Goal: Transaction & Acquisition: Purchase product/service

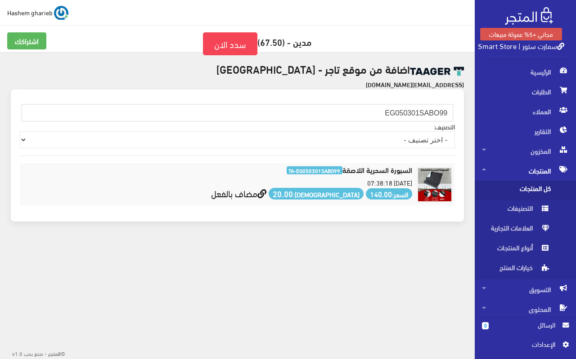
click at [228, 289] on body "مجاني +5% عمولة مبيعات سمارت ستور | Smart Store الرئيسية الطلبات 0" at bounding box center [288, 179] width 576 height 359
click at [526, 50] on link "سمارت ستور | Smart Store" at bounding box center [521, 45] width 86 height 13
click at [230, 50] on link "سدد الان" at bounding box center [230, 43] width 54 height 23
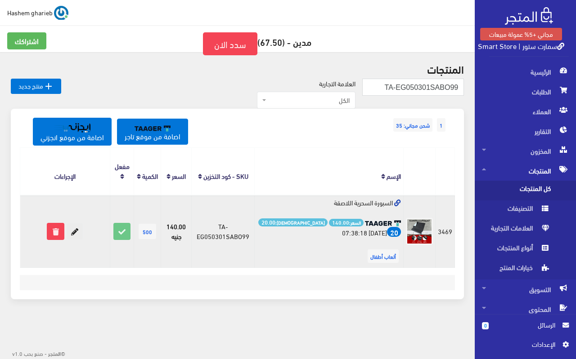
click at [75, 233] on icon at bounding box center [75, 232] width 16 height 16
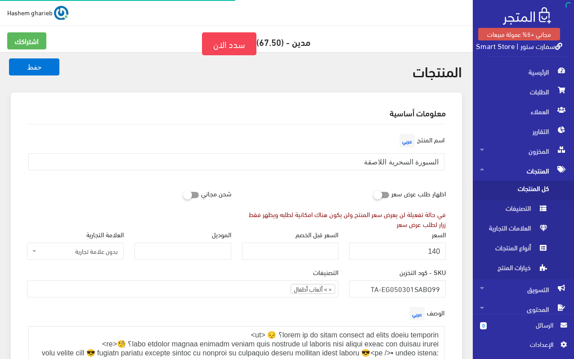
select select
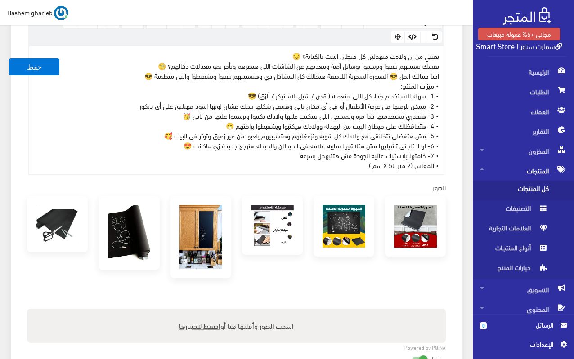
scroll to position [315, 0]
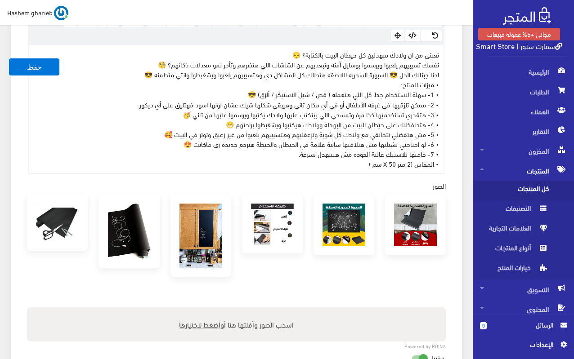
click at [187, 114] on div "تعبتي من ان ولادك مبهدلين كل حيطان البيت بالكتابة؟ 😔 نفسك تسيبيهم يلعبوا ويرسمو…" at bounding box center [236, 109] width 414 height 128
click at [246, 93] on div "تعبتي من ان ولادك مبهدلين كل حيطان البيت بالكتابة؟ 😔 نفسك تسيبيهم يلعبوا ويرسمو…" at bounding box center [236, 109] width 414 height 128
click at [145, 72] on div "تعبتي من ان ولادك مبهدلين كل حيطان البيت بالكتابة؟ 😔 نفسك تسيبيهم يلعبوا ويرسمو…" at bounding box center [236, 109] width 414 height 128
click at [155, 65] on div "تعبتي من ان ولادك مبهدلين كل حيطان البيت بالكتابة؟ 😔 نفسك تسيبيهم يلعبوا ويرسمو…" at bounding box center [236, 109] width 414 height 128
click at [391, 74] on div "تعبتي من ان ولادك مبهدلين كل حيطان البيت بالكتابة؟ 😔 نفسك تسيبيهم يلعبوا ويرسمو…" at bounding box center [236, 109] width 414 height 128
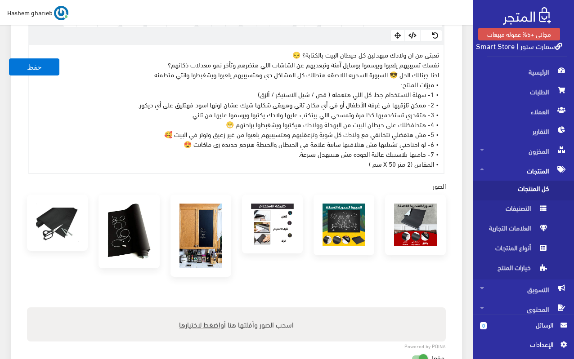
click at [296, 53] on div "تعبتي من ان ولادك مبهدلين كل حيطان البيت بالكتابة؟ 😔 نفسك تسيبيهم يلعبوا ويرسمو…" at bounding box center [236, 109] width 414 height 128
click at [215, 125] on div "تعبتي من ان ولادك مبهدلين كل حيطان البيت بالكتابة؟ نفسك تسيبيهم يلعبوا ويرسموا …" at bounding box center [236, 109] width 414 height 128
click at [151, 138] on div "تعبتي من ان ولادك مبهدلين كل حيطان البيت بالكتابة؟ نفسك تسيبيهم يلعبوا ويرسموا …" at bounding box center [236, 109] width 414 height 128
click at [174, 144] on div "تعبتي من ان ولادك مبهدلين كل حيطان البيت بالكتابة؟ نفسك تسيبيهم يلعبوا ويرسموا …" at bounding box center [236, 109] width 414 height 128
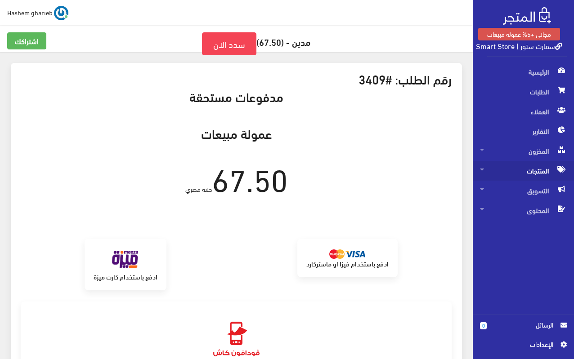
click at [532, 172] on span "المنتجات" at bounding box center [523, 171] width 87 height 20
